Goal: Task Accomplishment & Management: Manage account settings

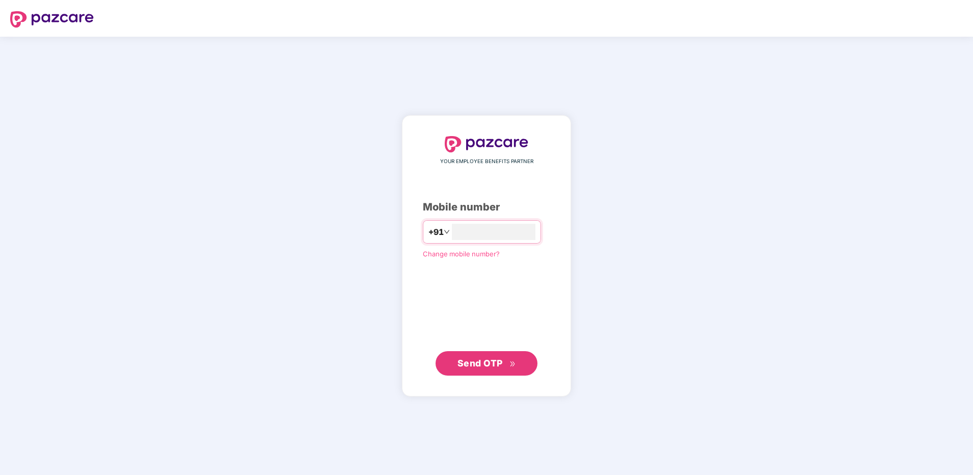
type input "**********"
click at [480, 367] on span "Send OTP" at bounding box center [480, 362] width 45 height 11
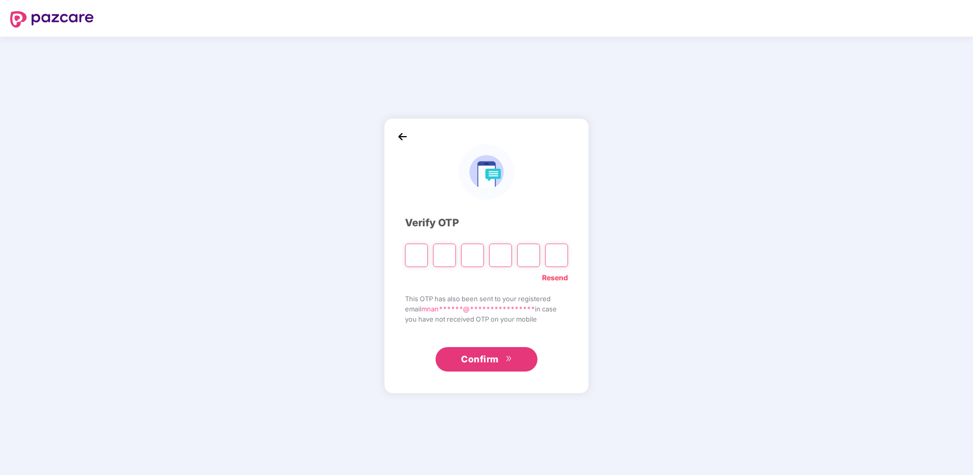
type input "*"
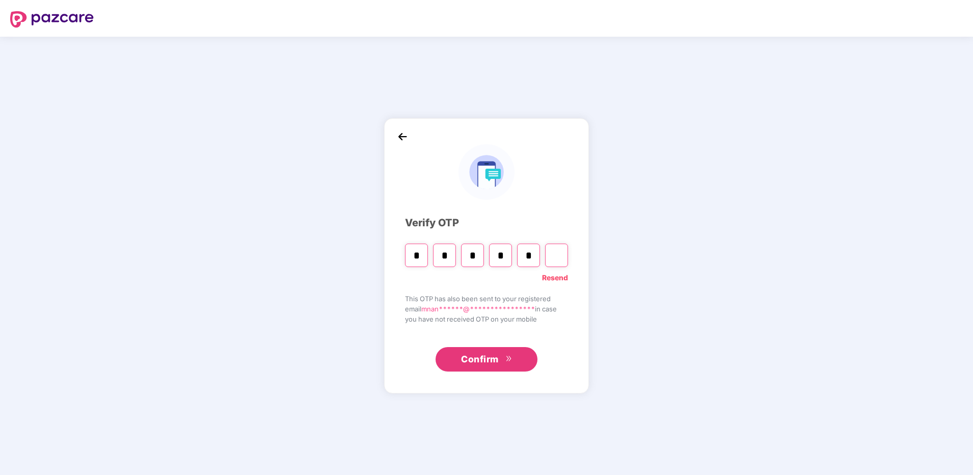
type input "*"
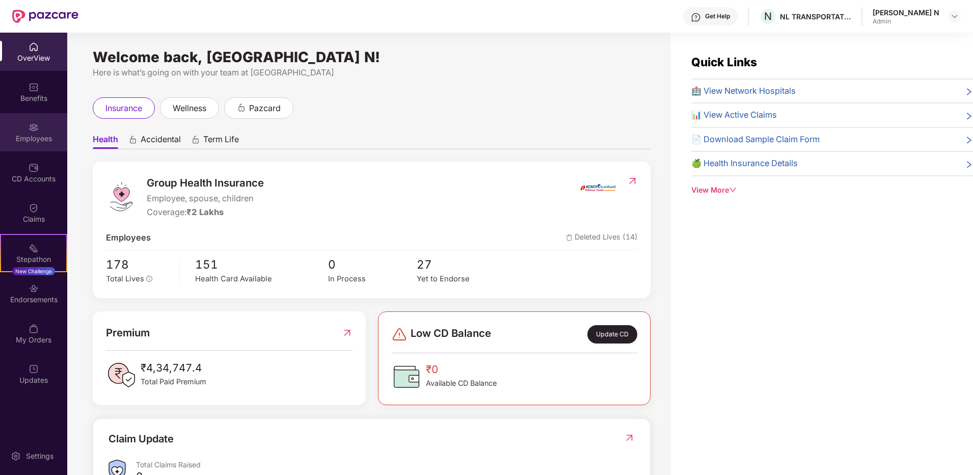
click at [34, 133] on div "Employees" at bounding box center [33, 132] width 67 height 38
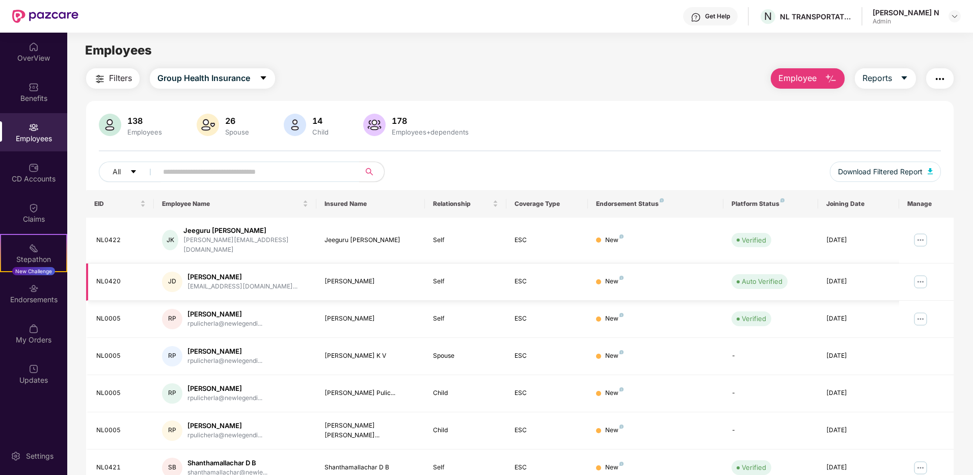
click at [919, 274] on img at bounding box center [921, 282] width 16 height 16
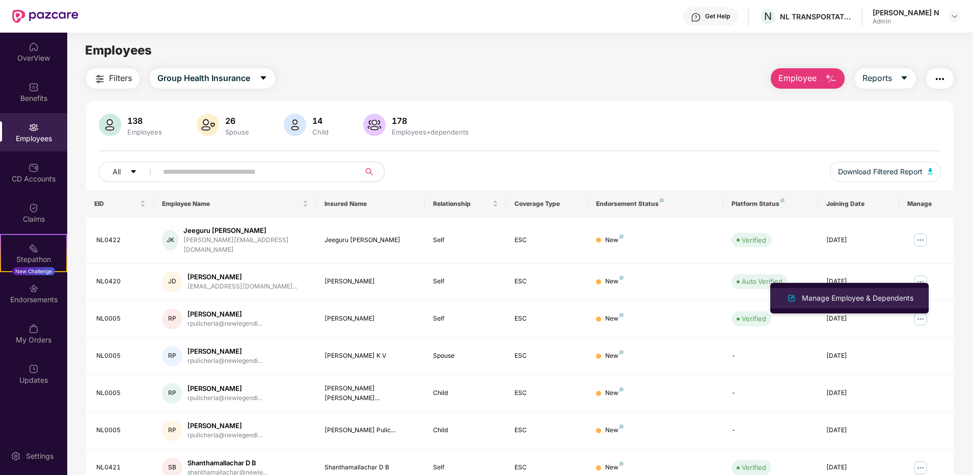
click at [879, 299] on div "Manage Employee & Dependents" at bounding box center [858, 298] width 116 height 11
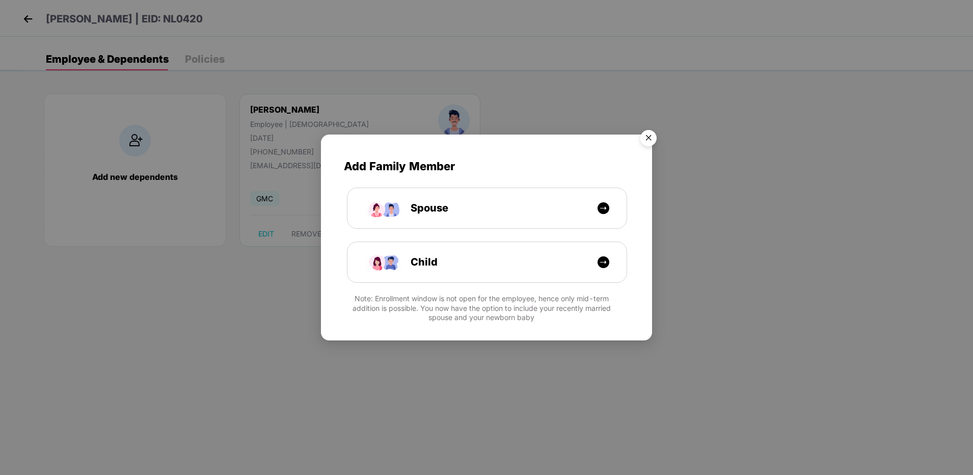
click at [646, 140] on img "Close" at bounding box center [649, 139] width 29 height 29
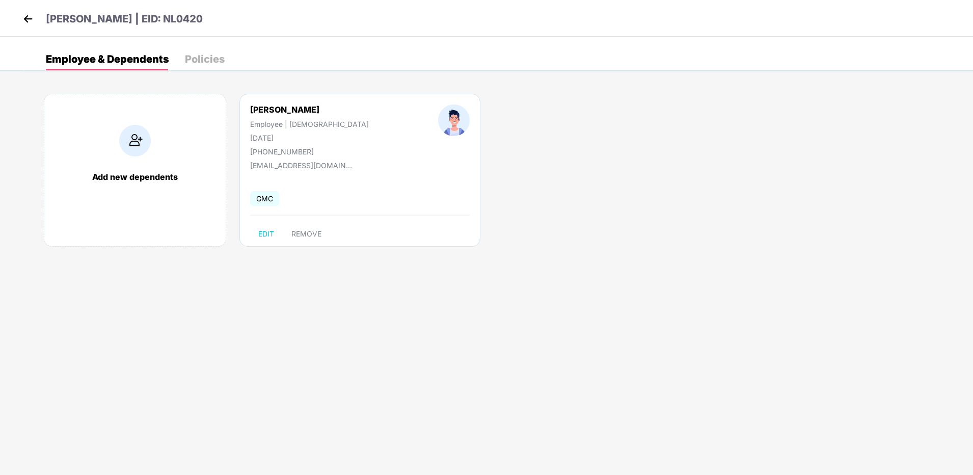
click at [222, 55] on div "Policies" at bounding box center [205, 59] width 40 height 10
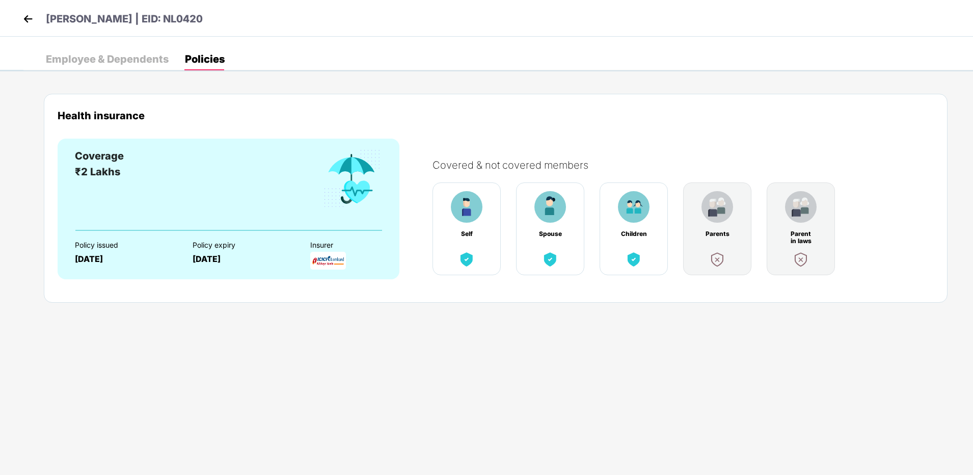
click at [111, 57] on div "Employee & Dependents" at bounding box center [107, 59] width 123 height 10
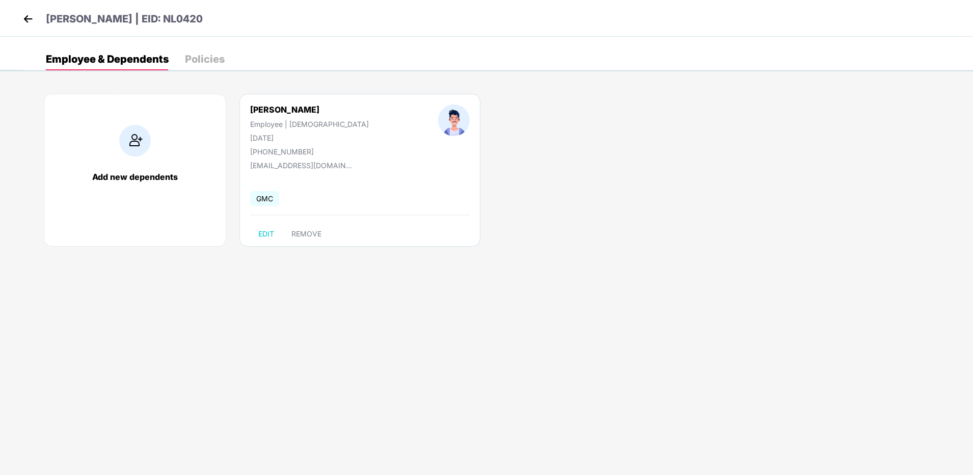
click at [27, 18] on img at bounding box center [27, 18] width 15 height 15
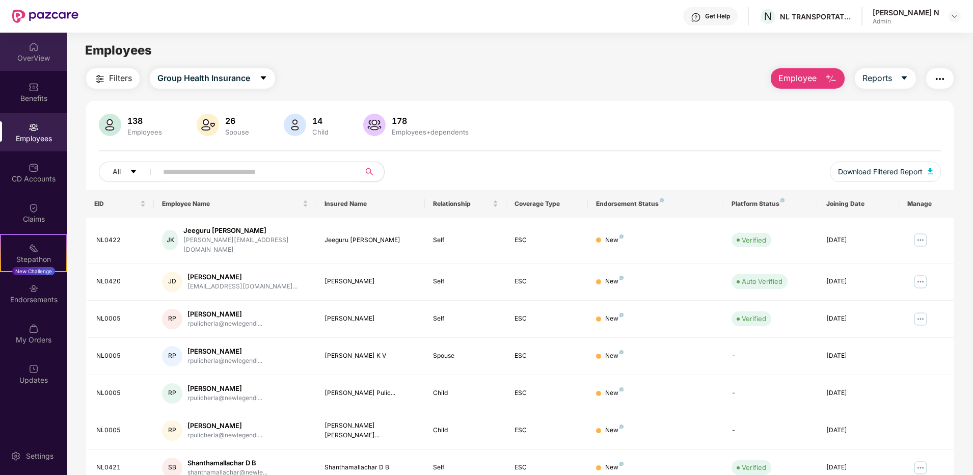
click at [43, 59] on div "OverView" at bounding box center [33, 58] width 67 height 10
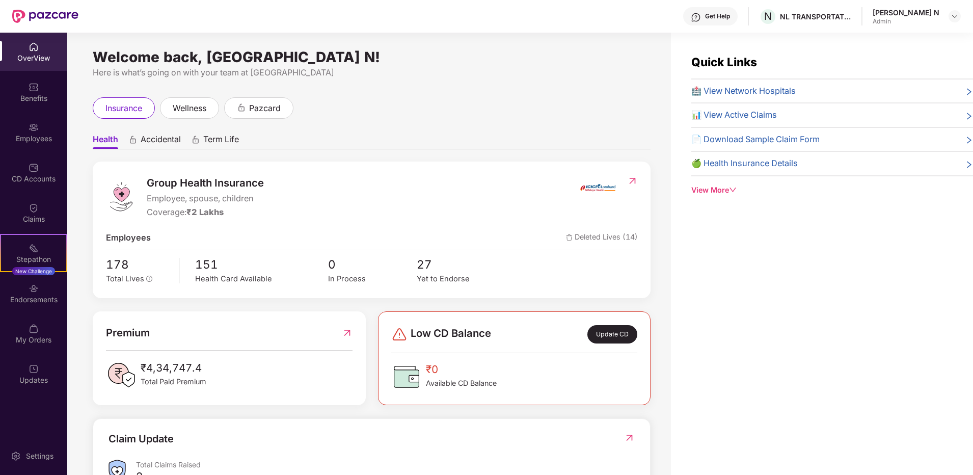
click at [413, 125] on div "Health Accidental Term Life Group Health Insurance Employee, spouse, children C…" at bounding box center [372, 370] width 558 height 502
click at [33, 131] on img at bounding box center [34, 127] width 10 height 10
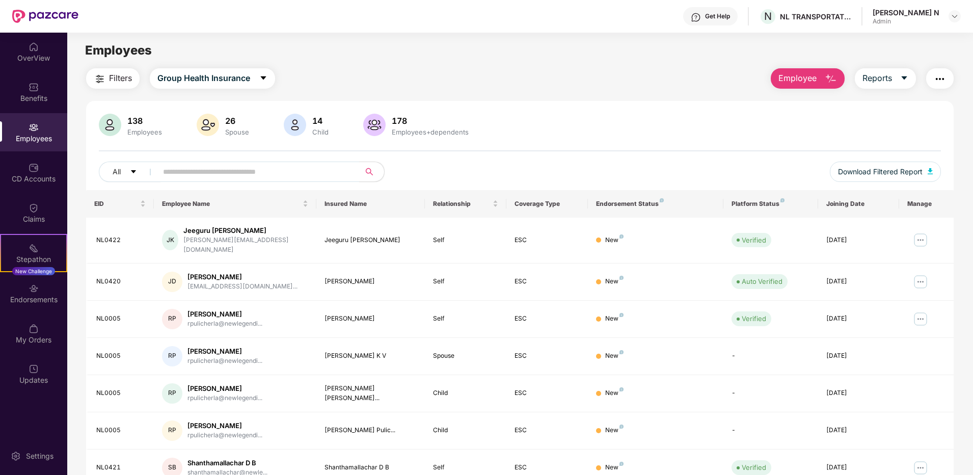
click at [385, 71] on div "Filters Group Health Insurance Employee Reports" at bounding box center [520, 78] width 868 height 20
click at [254, 175] on input "text" at bounding box center [254, 171] width 183 height 15
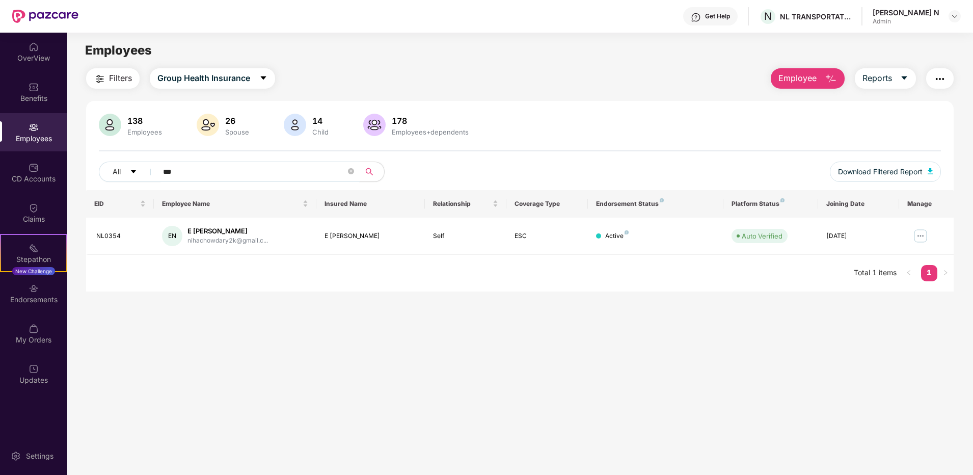
type input "***"
click at [919, 231] on img at bounding box center [921, 236] width 16 height 16
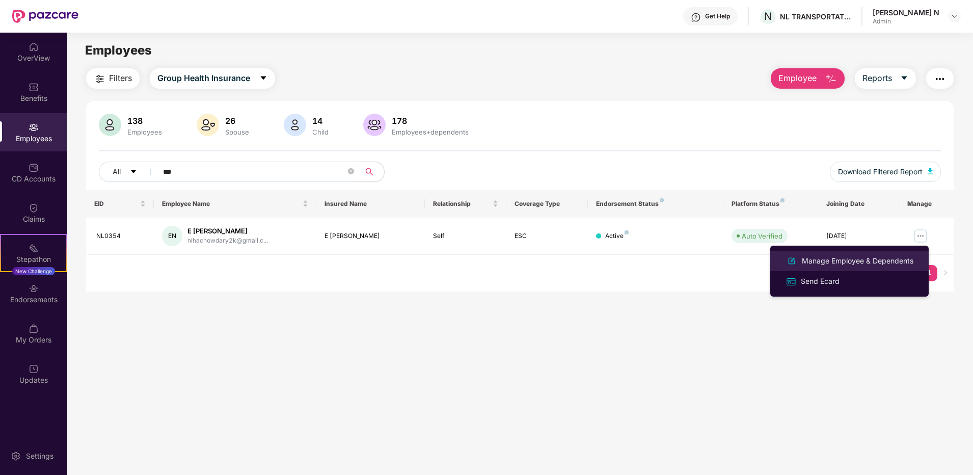
click at [854, 260] on div "Manage Employee & Dependents" at bounding box center [858, 260] width 116 height 11
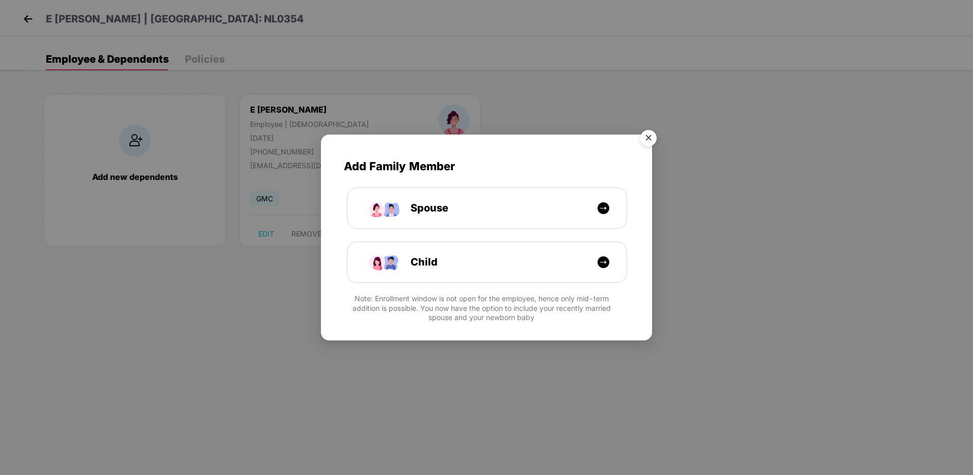
click at [651, 135] on img "Close" at bounding box center [649, 139] width 29 height 29
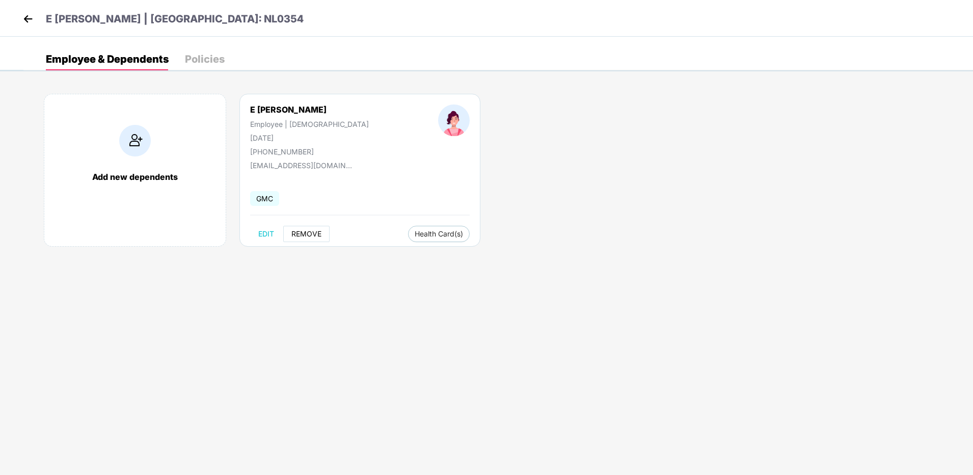
click at [302, 230] on span "REMOVE" at bounding box center [307, 234] width 30 height 8
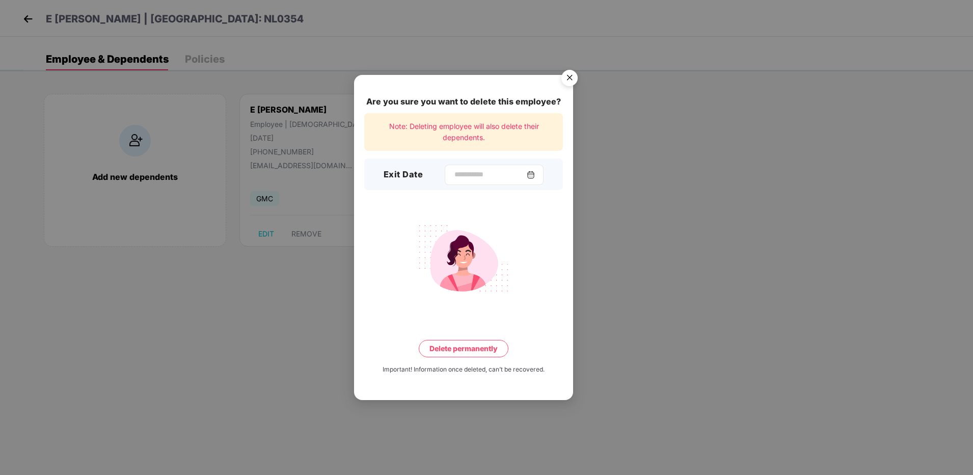
click at [535, 174] on img at bounding box center [531, 175] width 8 height 8
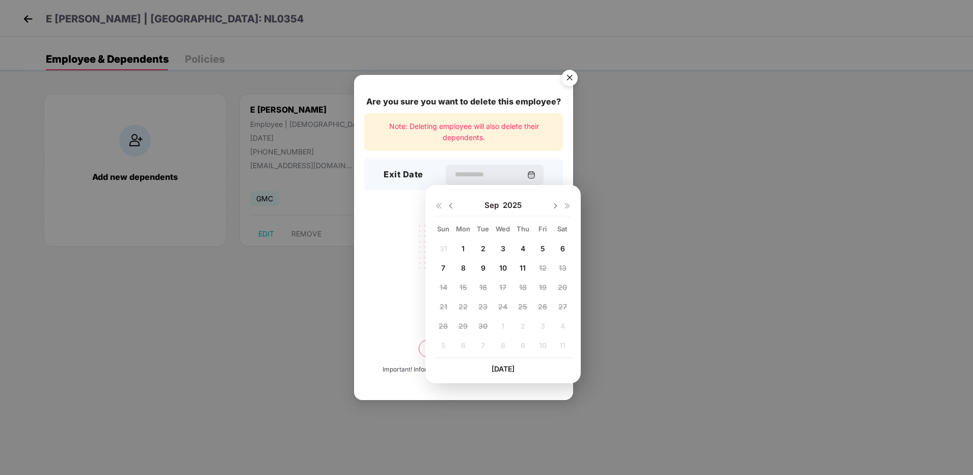
click at [444, 207] on div at bounding box center [445, 205] width 20 height 9
click at [437, 206] on img at bounding box center [439, 206] width 8 height 8
click at [436, 206] on img at bounding box center [439, 206] width 8 height 8
click at [568, 205] on img at bounding box center [568, 206] width 8 height 8
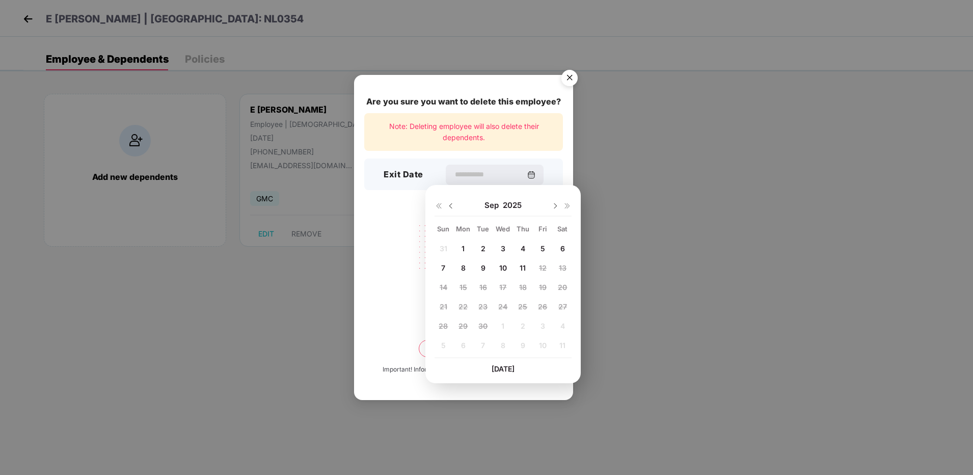
click at [451, 204] on img at bounding box center [451, 206] width 8 height 8
click at [503, 288] on span "13" at bounding box center [503, 287] width 8 height 9
type input "**********"
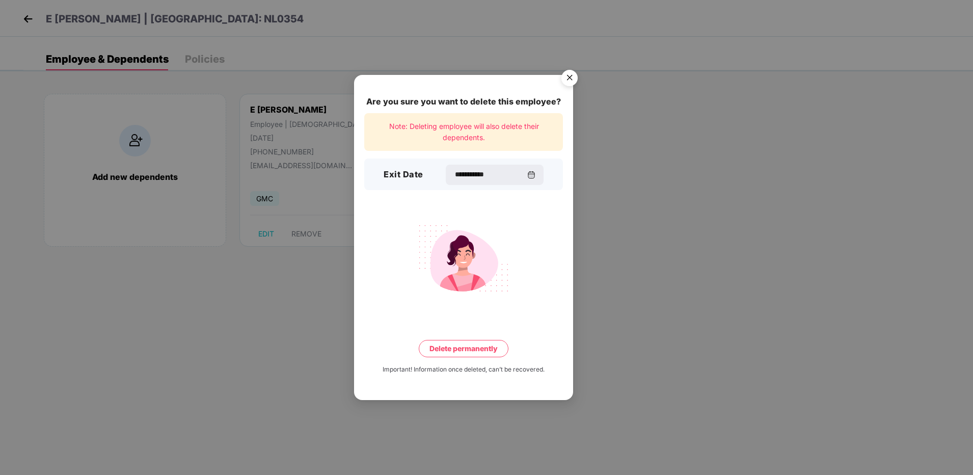
click at [475, 347] on button "Delete permanently" at bounding box center [464, 348] width 90 height 17
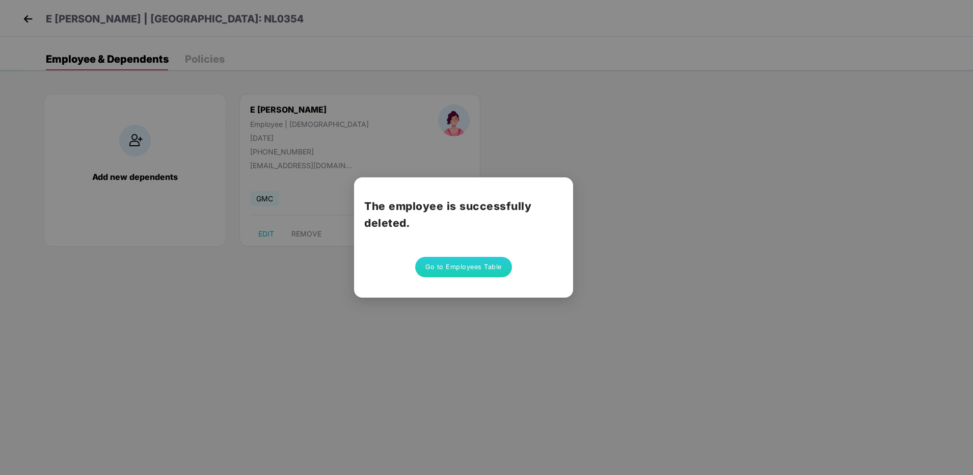
click at [477, 270] on button "Go to Employees Table" at bounding box center [463, 267] width 97 height 20
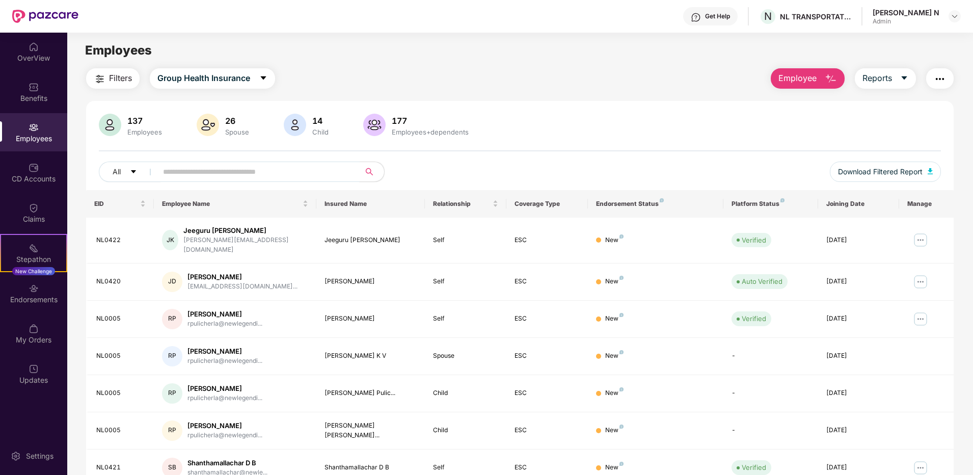
click at [261, 173] on input "text" at bounding box center [254, 171] width 183 height 15
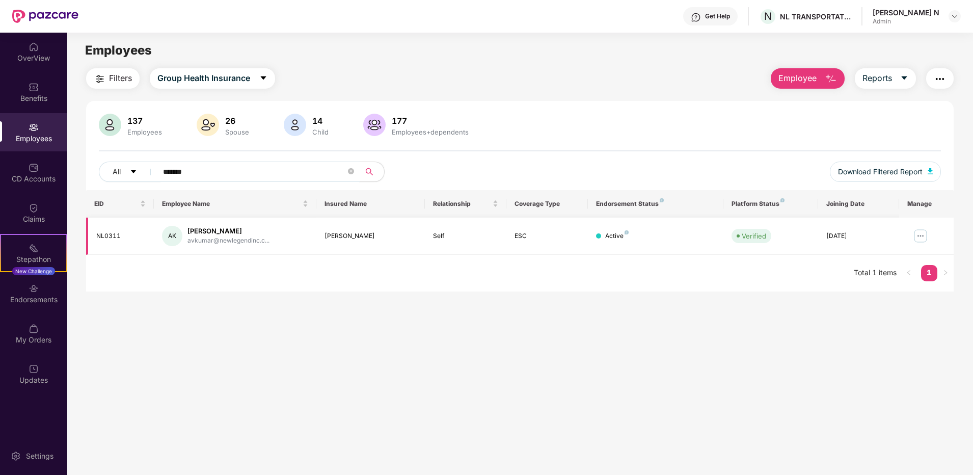
type input "*******"
click at [921, 236] on img at bounding box center [921, 236] width 16 height 16
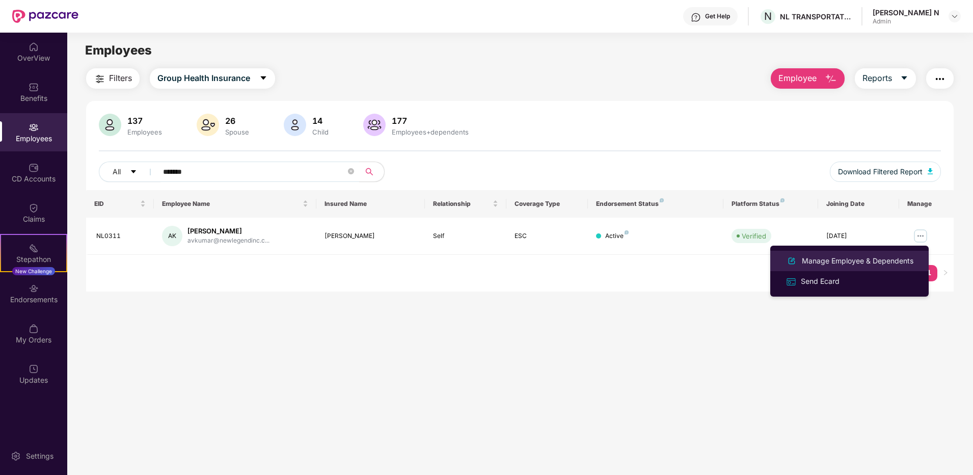
click at [838, 260] on div "Manage Employee & Dependents" at bounding box center [858, 260] width 116 height 11
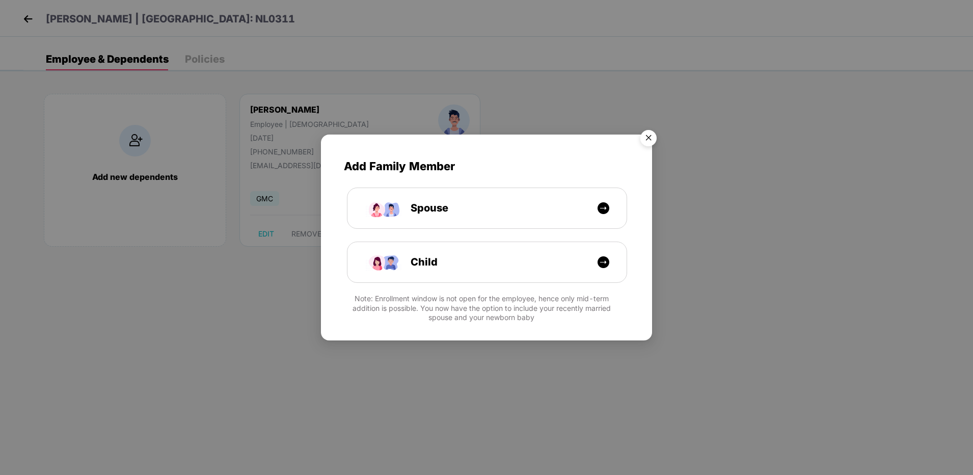
click at [650, 135] on img "Close" at bounding box center [649, 139] width 29 height 29
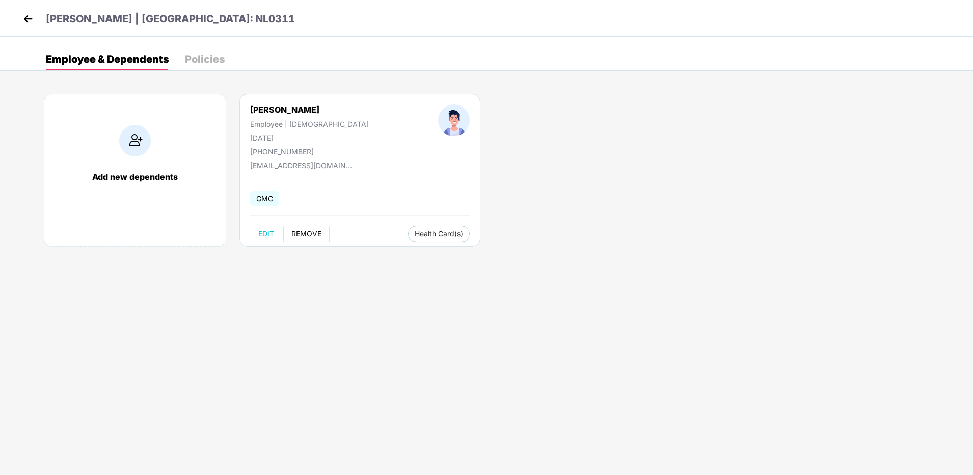
click at [296, 235] on span "REMOVE" at bounding box center [307, 234] width 30 height 8
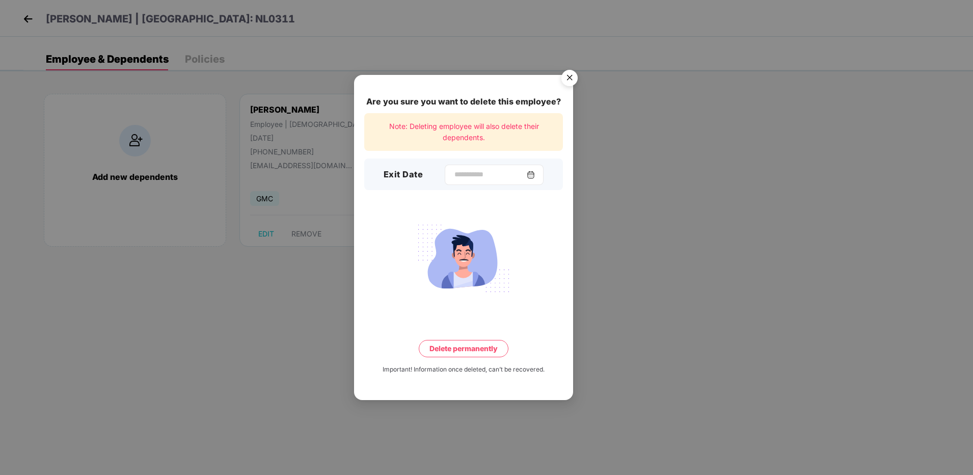
click at [535, 174] on img at bounding box center [531, 175] width 8 height 8
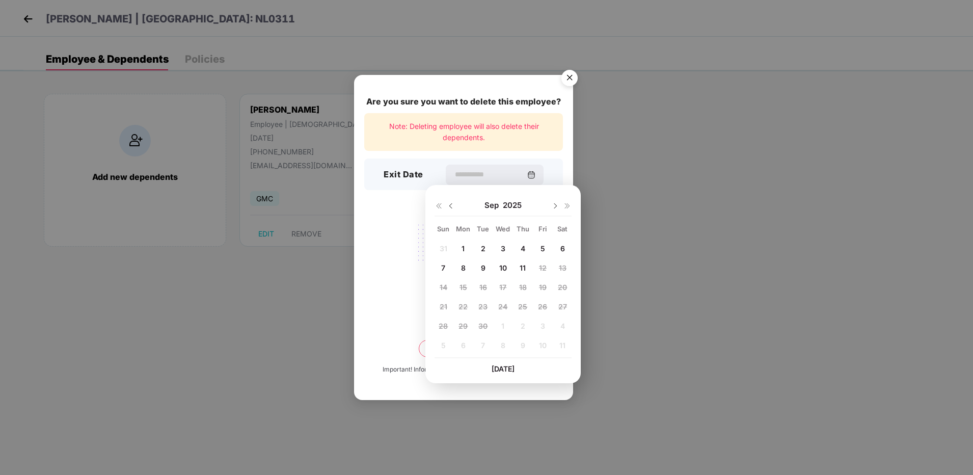
click at [503, 268] on span "10" at bounding box center [503, 268] width 8 height 9
type input "**********"
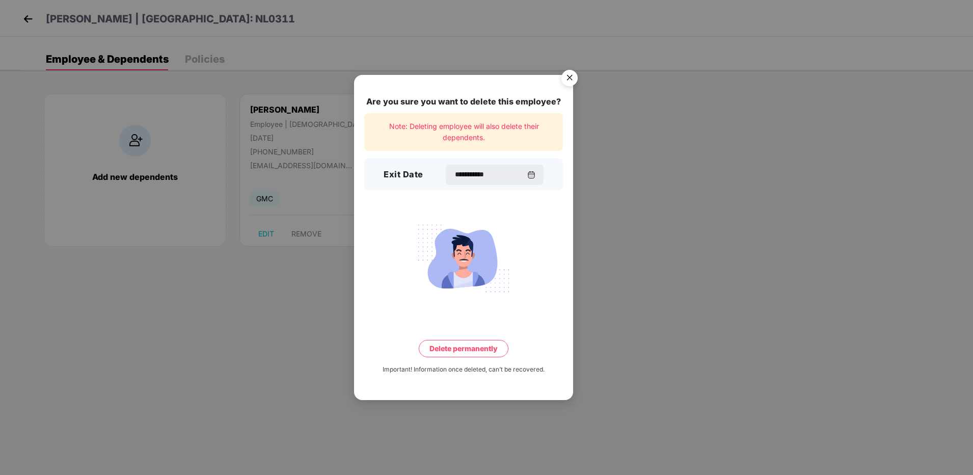
click at [478, 345] on button "Delete permanently" at bounding box center [464, 348] width 90 height 17
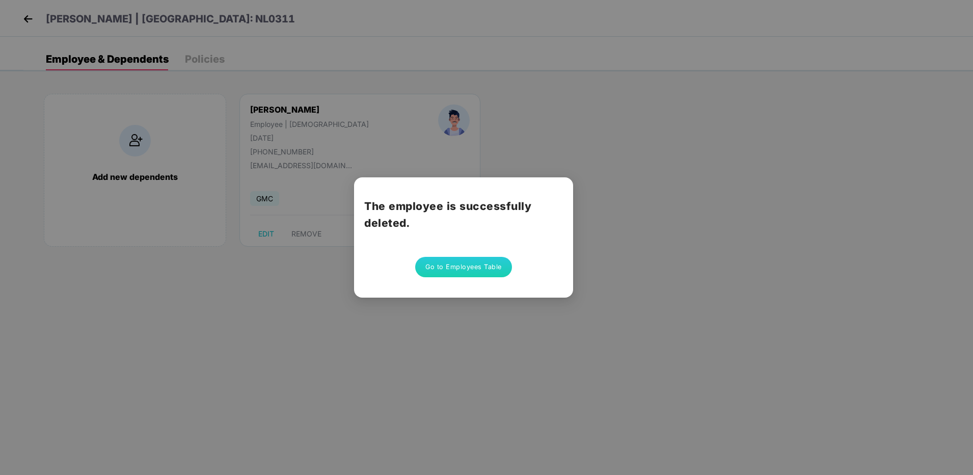
click at [474, 271] on button "Go to Employees Table" at bounding box center [463, 267] width 97 height 20
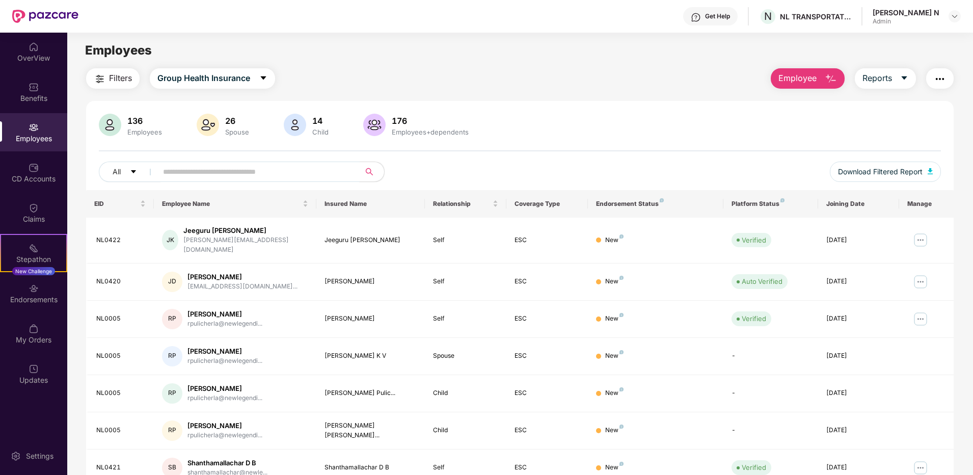
click at [283, 173] on input "text" at bounding box center [254, 171] width 183 height 15
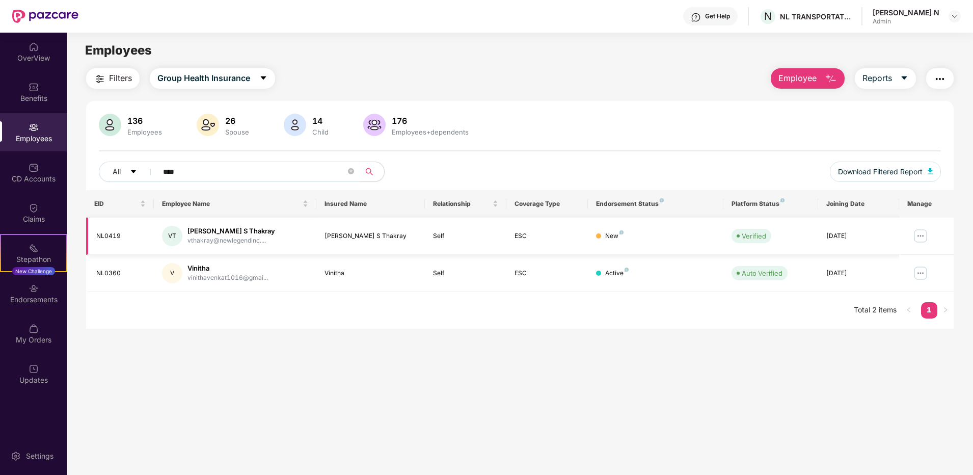
type input "****"
click at [919, 233] on img at bounding box center [921, 236] width 16 height 16
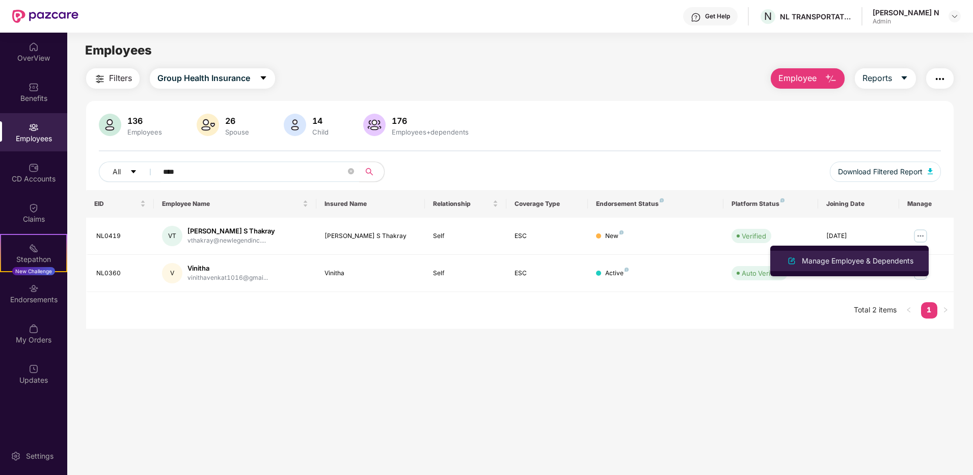
click at [826, 262] on div "Manage Employee & Dependents" at bounding box center [858, 260] width 116 height 11
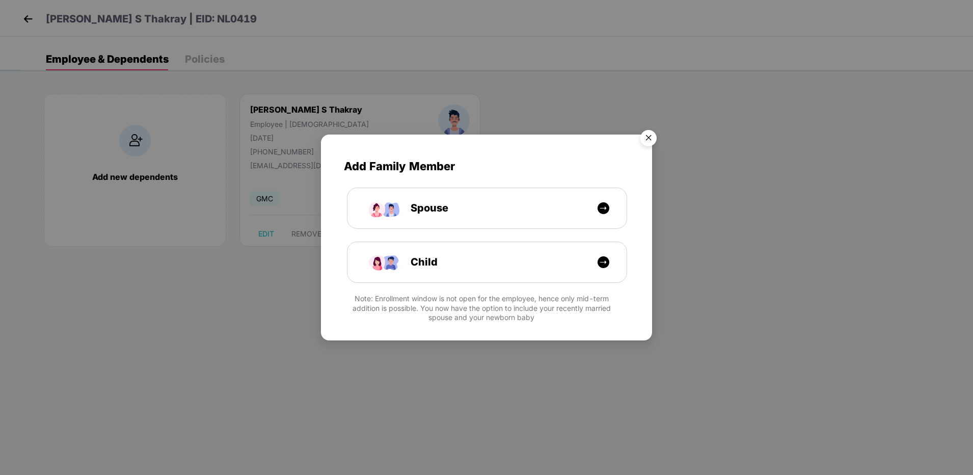
click at [649, 139] on img "Close" at bounding box center [649, 139] width 29 height 29
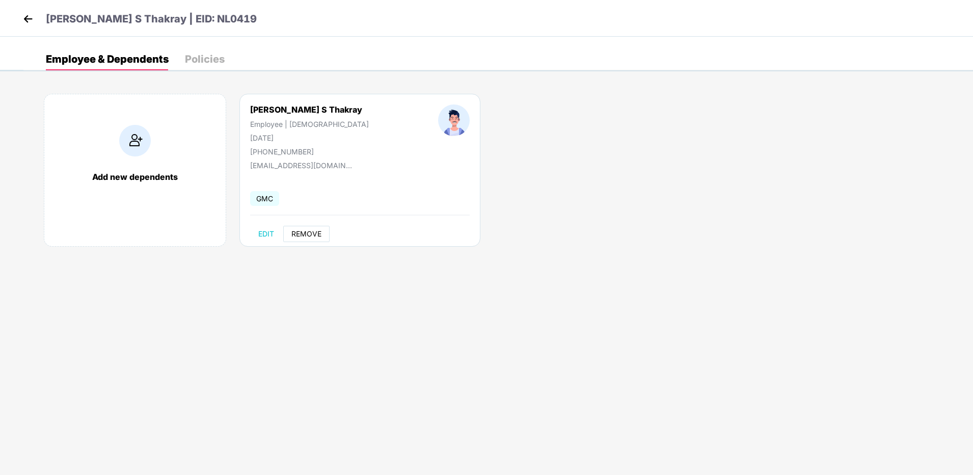
click at [302, 231] on span "REMOVE" at bounding box center [307, 234] width 30 height 8
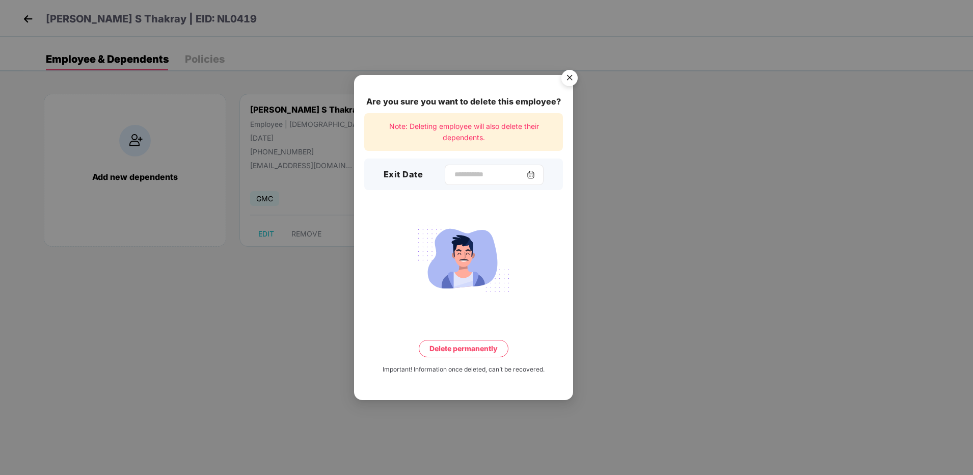
click at [535, 174] on img at bounding box center [531, 175] width 8 height 8
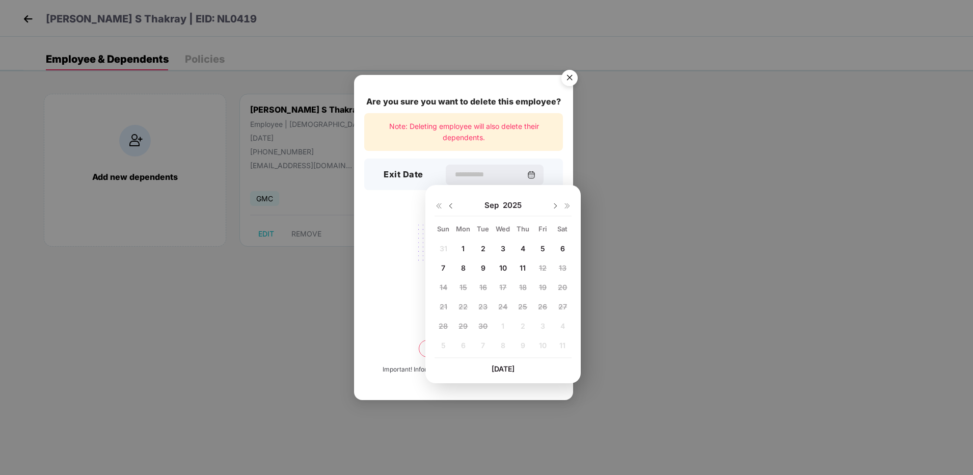
click at [520, 264] on span "11" at bounding box center [523, 268] width 6 height 9
type input "**********"
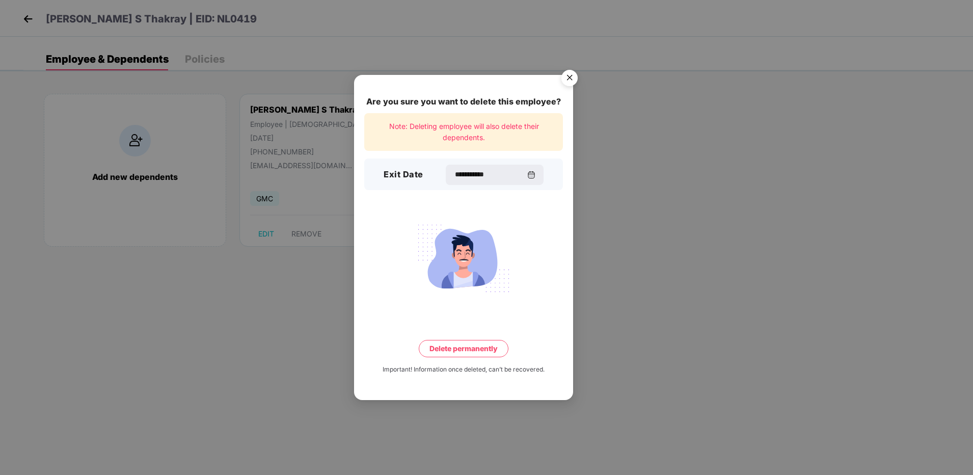
click at [467, 347] on button "Delete permanently" at bounding box center [464, 348] width 90 height 17
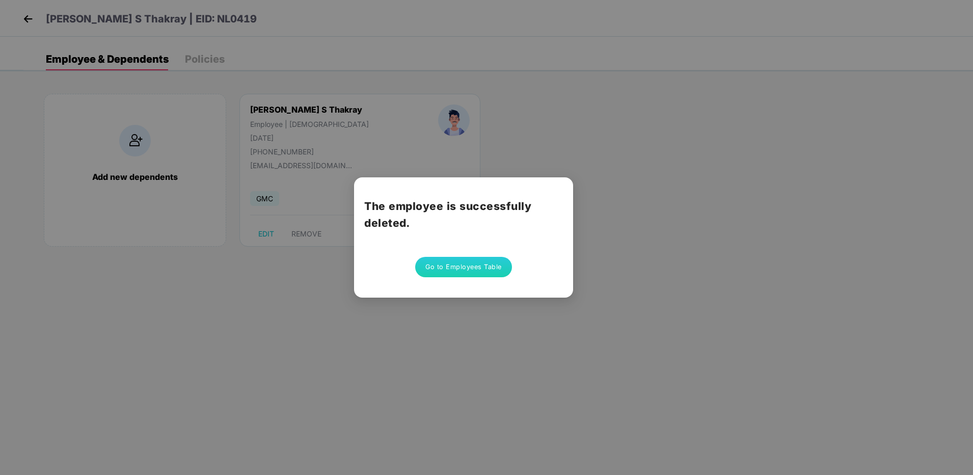
click at [481, 269] on button "Go to Employees Table" at bounding box center [463, 267] width 97 height 20
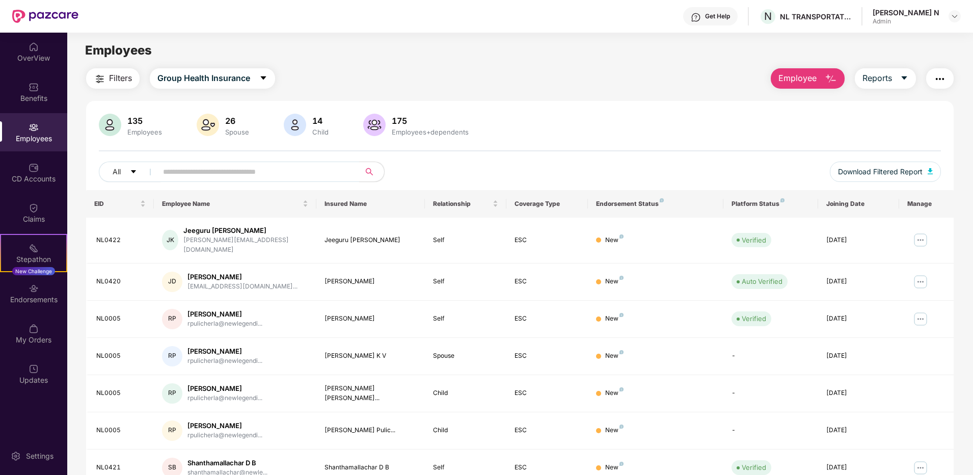
click at [456, 60] on div "Employees" at bounding box center [520, 50] width 906 height 19
click at [447, 66] on main "Employees Filters Group Health Insurance Employee Reports 135 Employees 26 Spou…" at bounding box center [520, 270] width 906 height 475
